Goal: Transaction & Acquisition: Purchase product/service

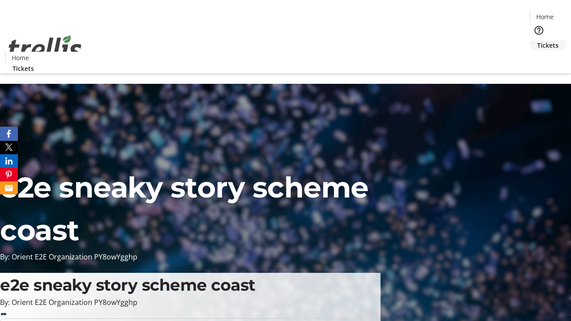
click at [537, 41] on span "Tickets" at bounding box center [547, 45] width 21 height 9
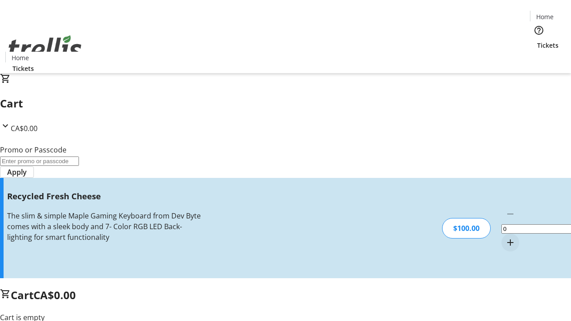
click at [505, 237] on mat-icon "Increment by one" at bounding box center [510, 242] width 11 height 11
type input "1"
type input "FREE"
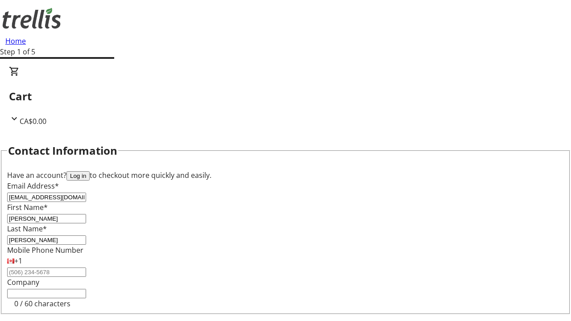
type input "[PERSON_NAME]"
